Goal: Information Seeking & Learning: Learn about a topic

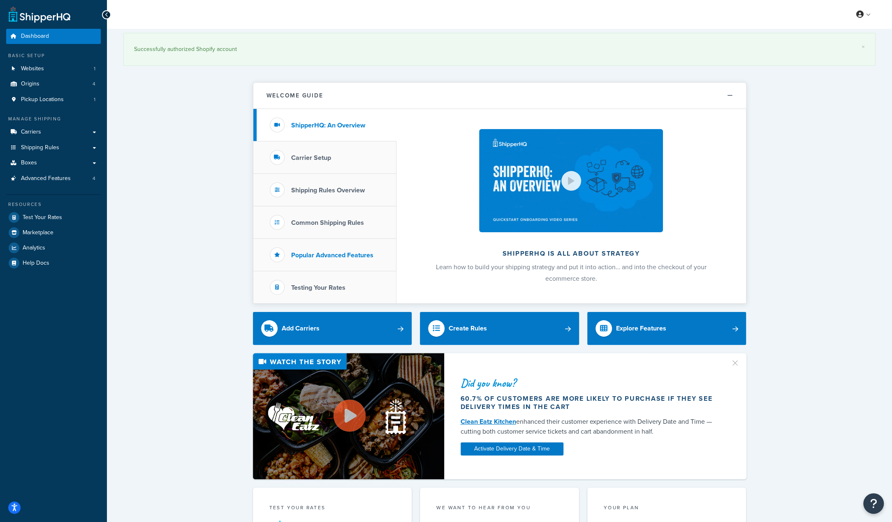
click at [348, 248] on li "Popular Advanced Features" at bounding box center [324, 255] width 143 height 32
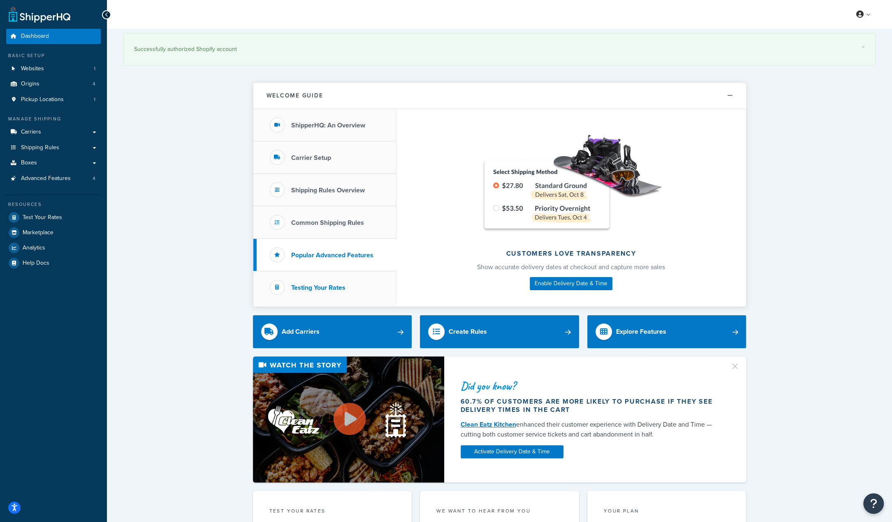
click at [341, 279] on li "Testing Your Rates" at bounding box center [324, 287] width 143 height 32
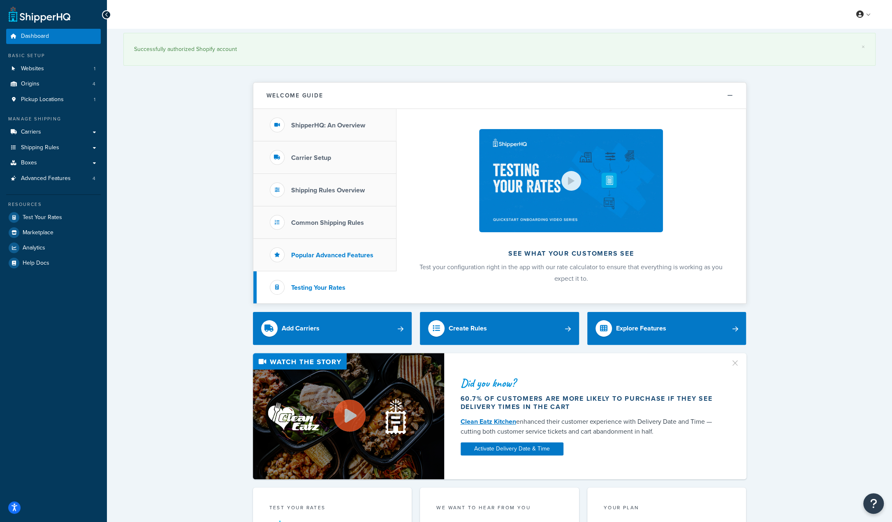
click at [336, 259] on li "Popular Advanced Features" at bounding box center [324, 255] width 143 height 32
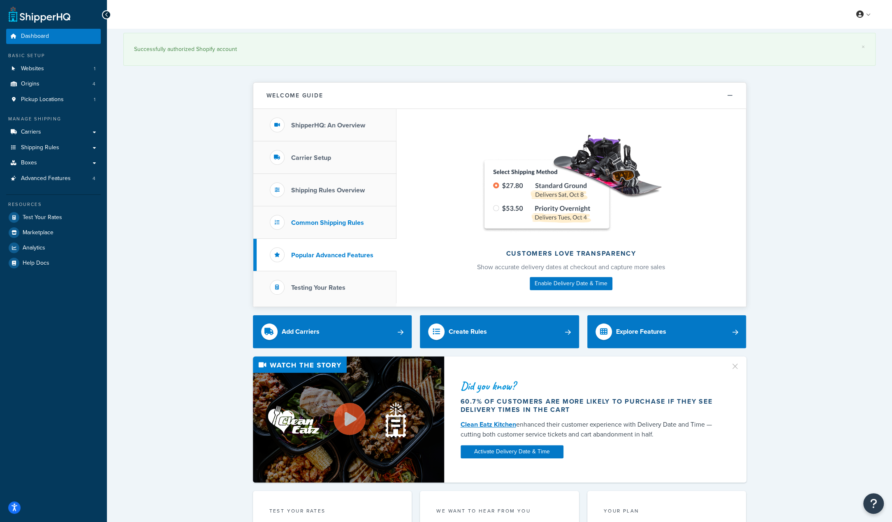
click at [333, 222] on h3 "Common Shipping Rules" at bounding box center [327, 222] width 73 height 7
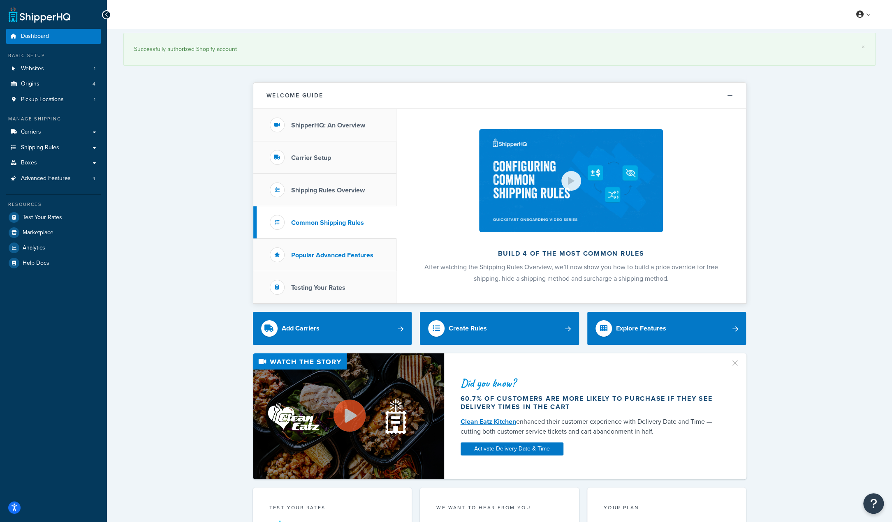
click at [322, 252] on h3 "Popular Advanced Features" at bounding box center [332, 255] width 82 height 7
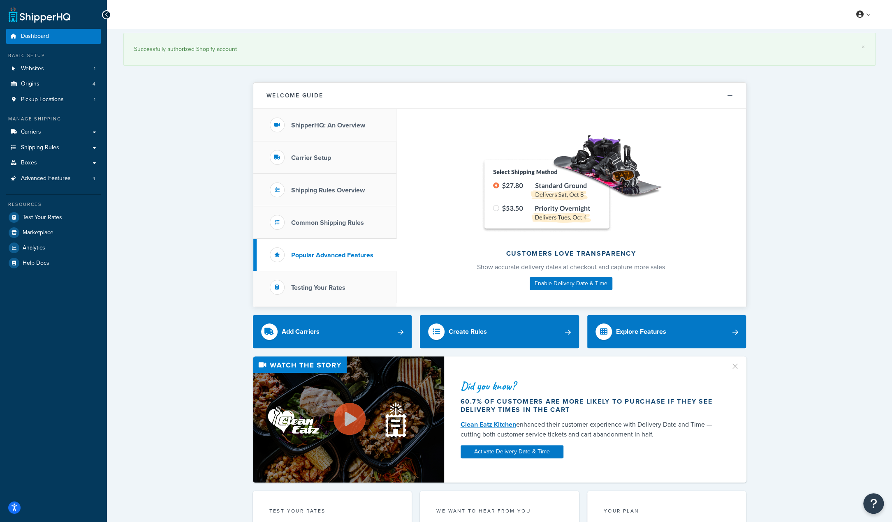
click at [509, 196] on img at bounding box center [571, 180] width 185 height 103
click at [607, 166] on img at bounding box center [571, 180] width 185 height 103
click at [571, 193] on img at bounding box center [571, 180] width 185 height 103
click at [538, 207] on img at bounding box center [571, 180] width 185 height 103
click at [318, 161] on h3 "Carrier Setup" at bounding box center [311, 157] width 40 height 7
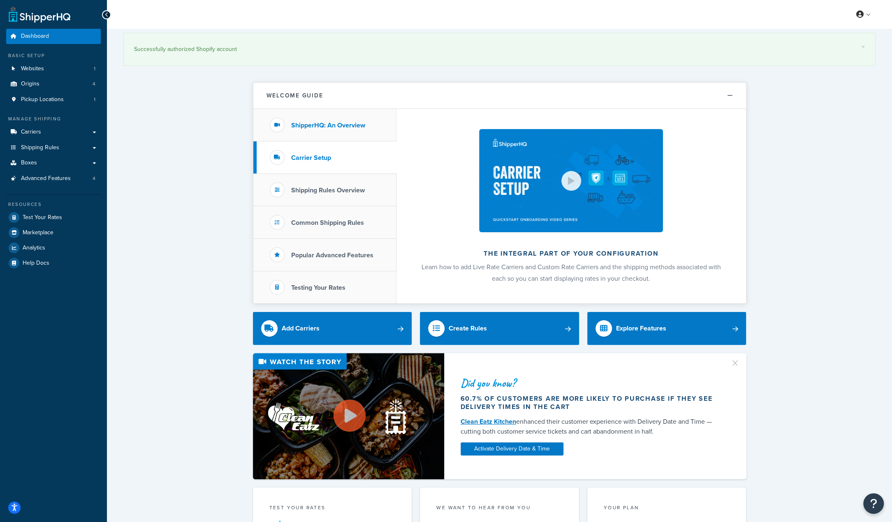
click at [331, 123] on h3 "ShipperHQ: An Overview" at bounding box center [328, 125] width 74 height 7
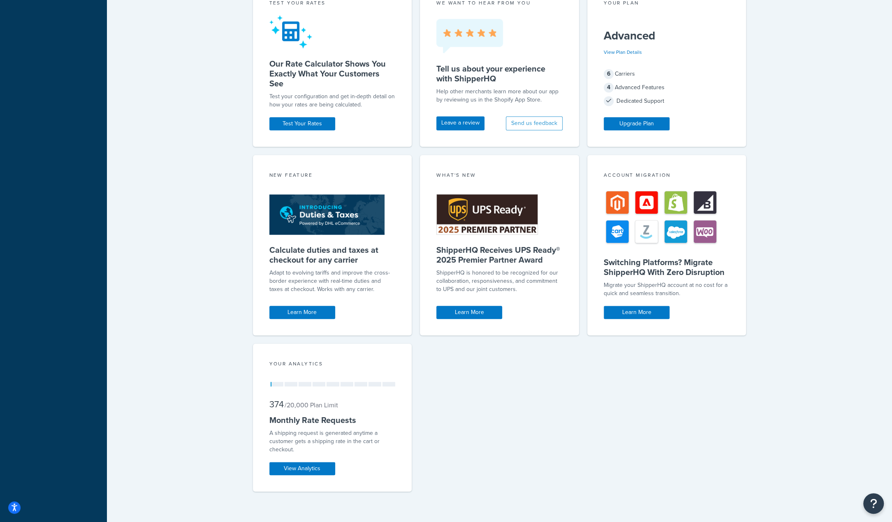
scroll to position [506, 0]
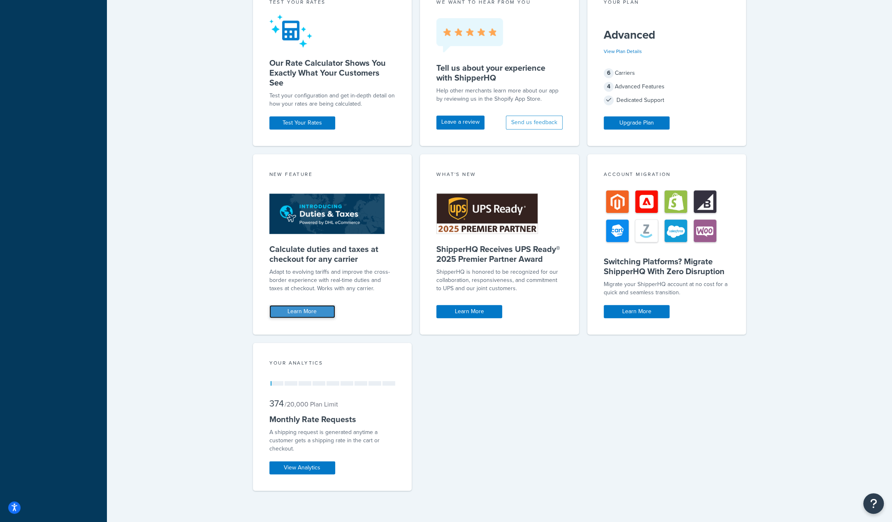
click at [292, 311] on link "Learn More" at bounding box center [302, 311] width 66 height 13
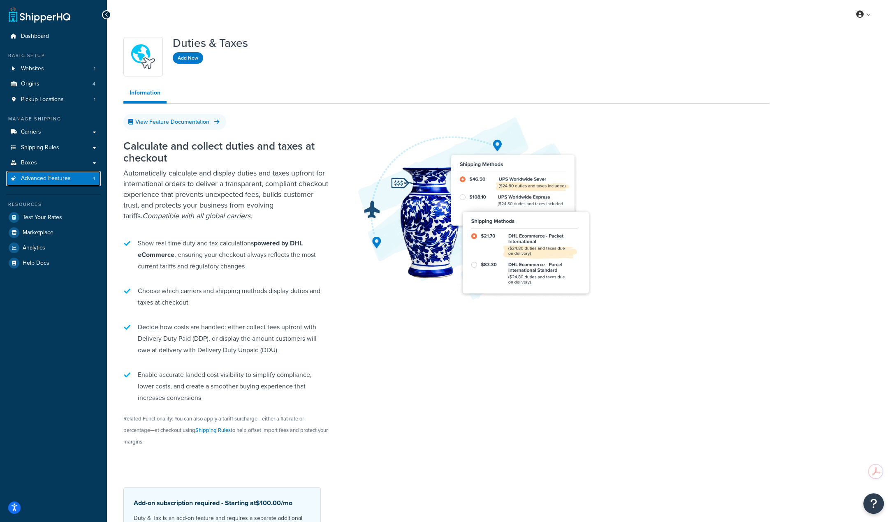
click at [41, 179] on span "Advanced Features" at bounding box center [46, 178] width 50 height 7
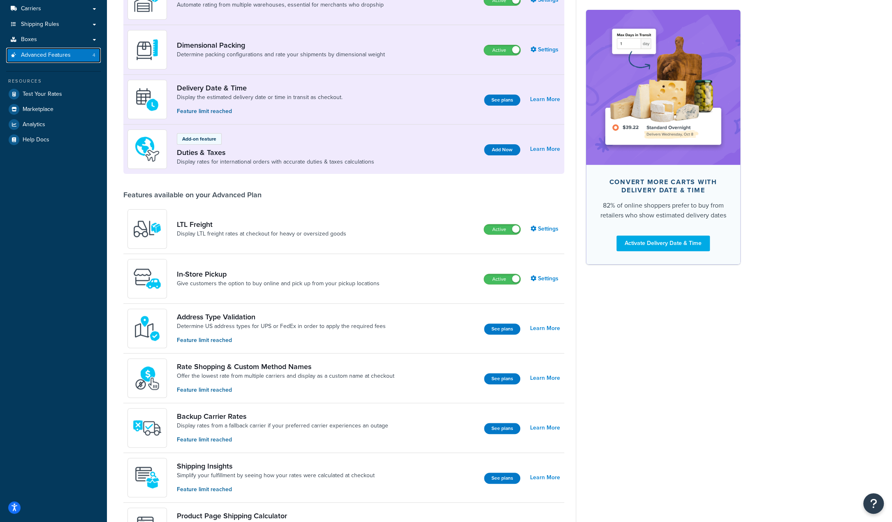
scroll to position [247, 0]
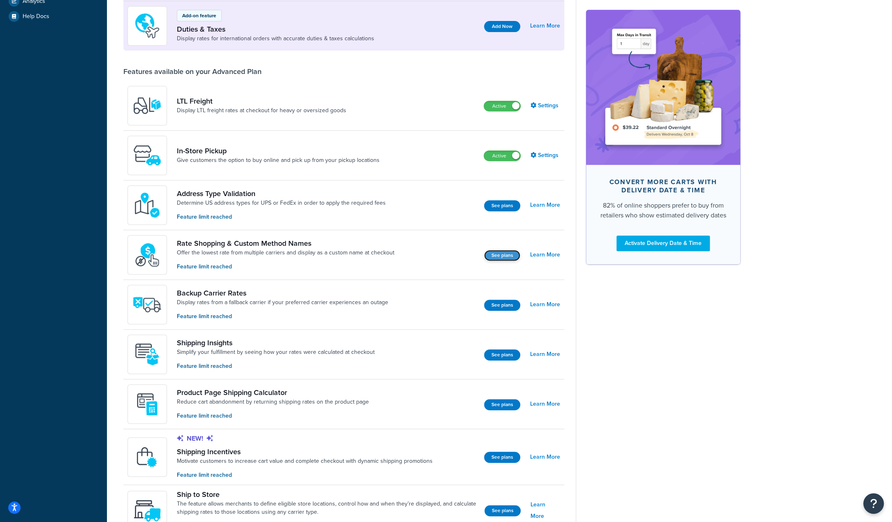
click at [496, 256] on button "See plans" at bounding box center [502, 255] width 36 height 11
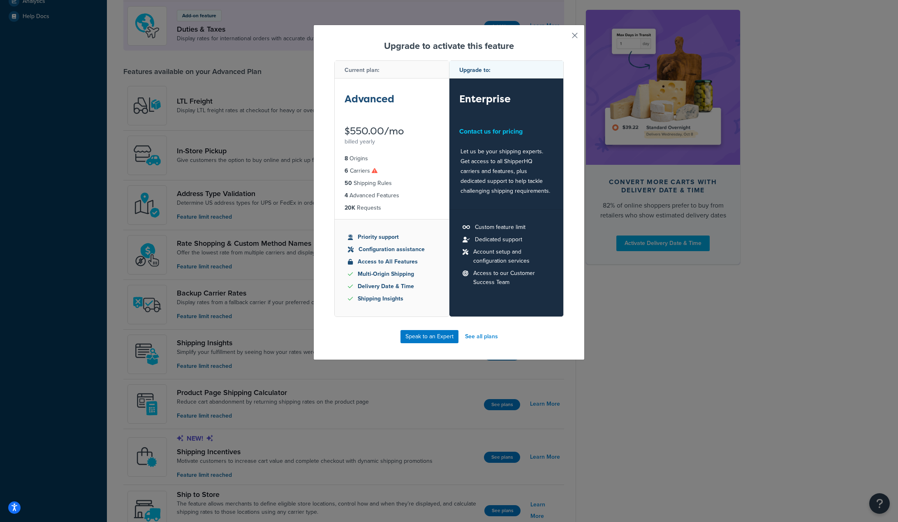
click at [564, 37] on button "button" at bounding box center [563, 38] width 2 height 2
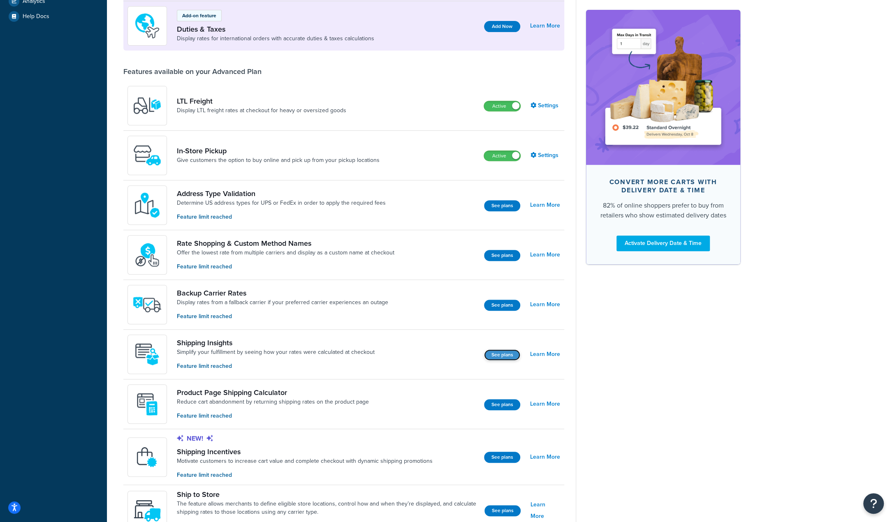
click at [494, 351] on button "See plans" at bounding box center [502, 355] width 36 height 11
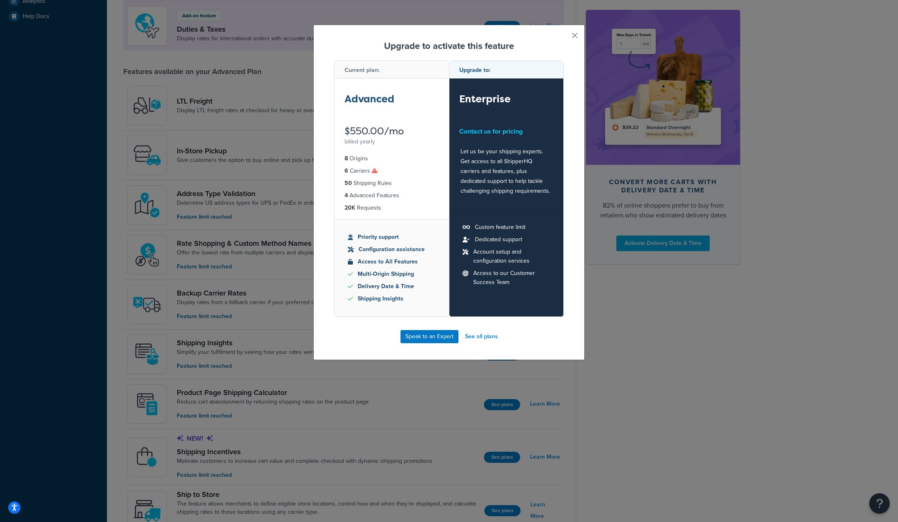
click at [564, 37] on button "button" at bounding box center [563, 38] width 2 height 2
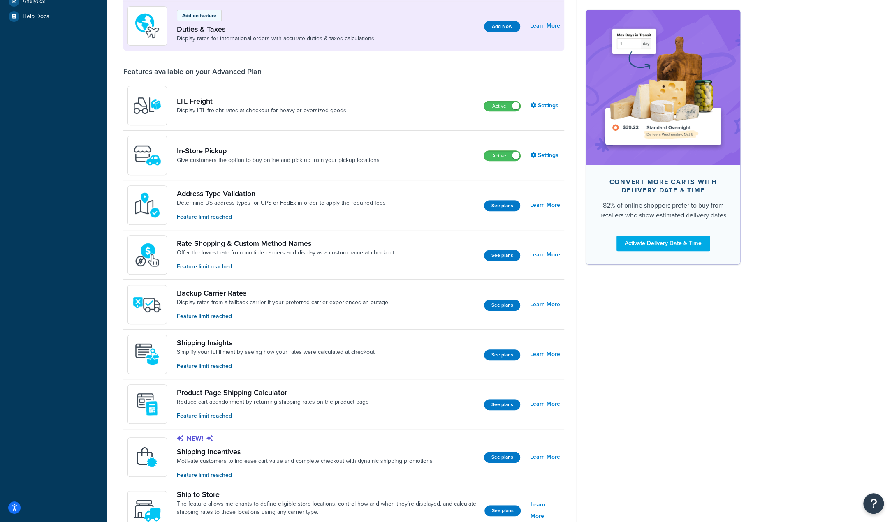
scroll to position [380, 0]
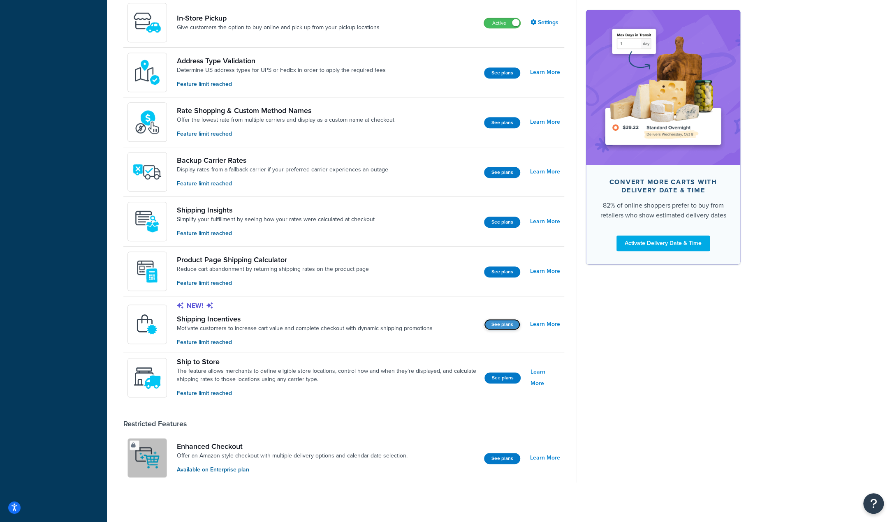
click at [493, 324] on button "See plans" at bounding box center [502, 324] width 36 height 11
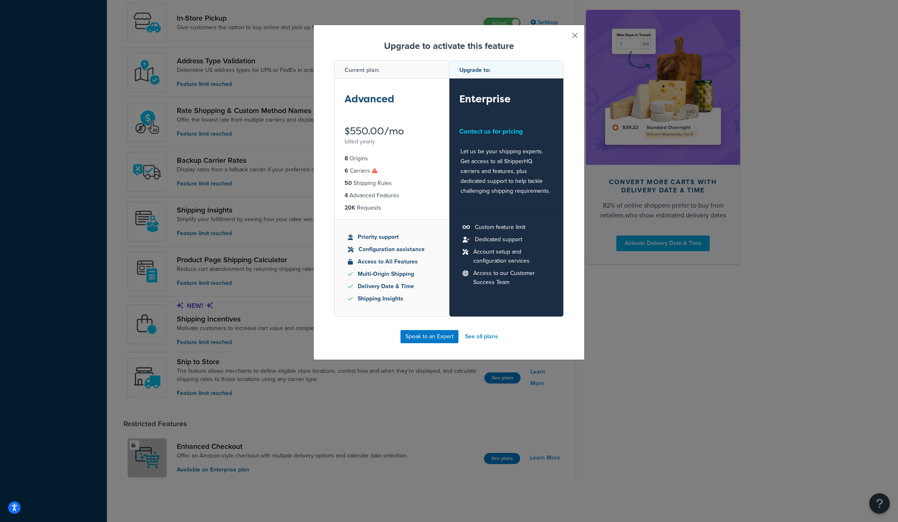
click at [564, 37] on button "button" at bounding box center [563, 38] width 2 height 2
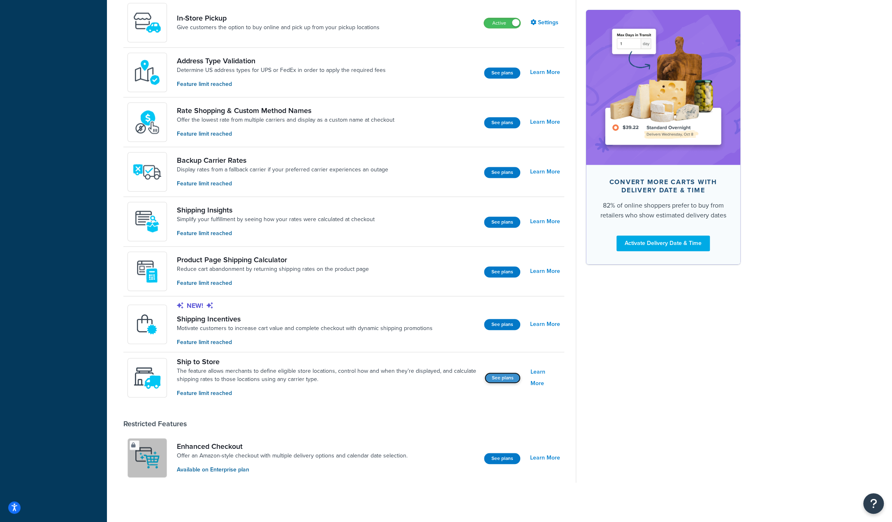
click at [490, 380] on button "See plans" at bounding box center [502, 378] width 36 height 11
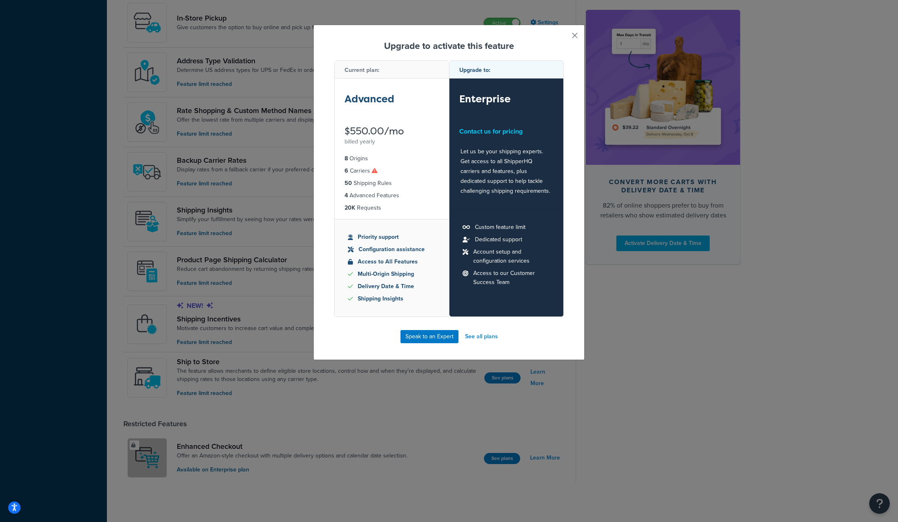
click at [564, 39] on button "button" at bounding box center [563, 38] width 2 height 2
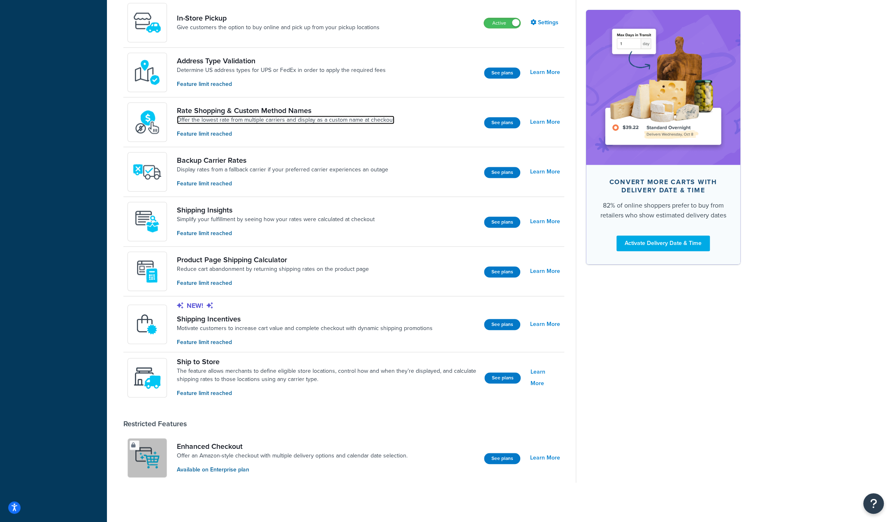
click at [221, 116] on link "Offer the lowest rate from multiple carriers and display as a custom name at ch…" at bounding box center [286, 120] width 218 height 8
